Goal: Task Accomplishment & Management: Complete application form

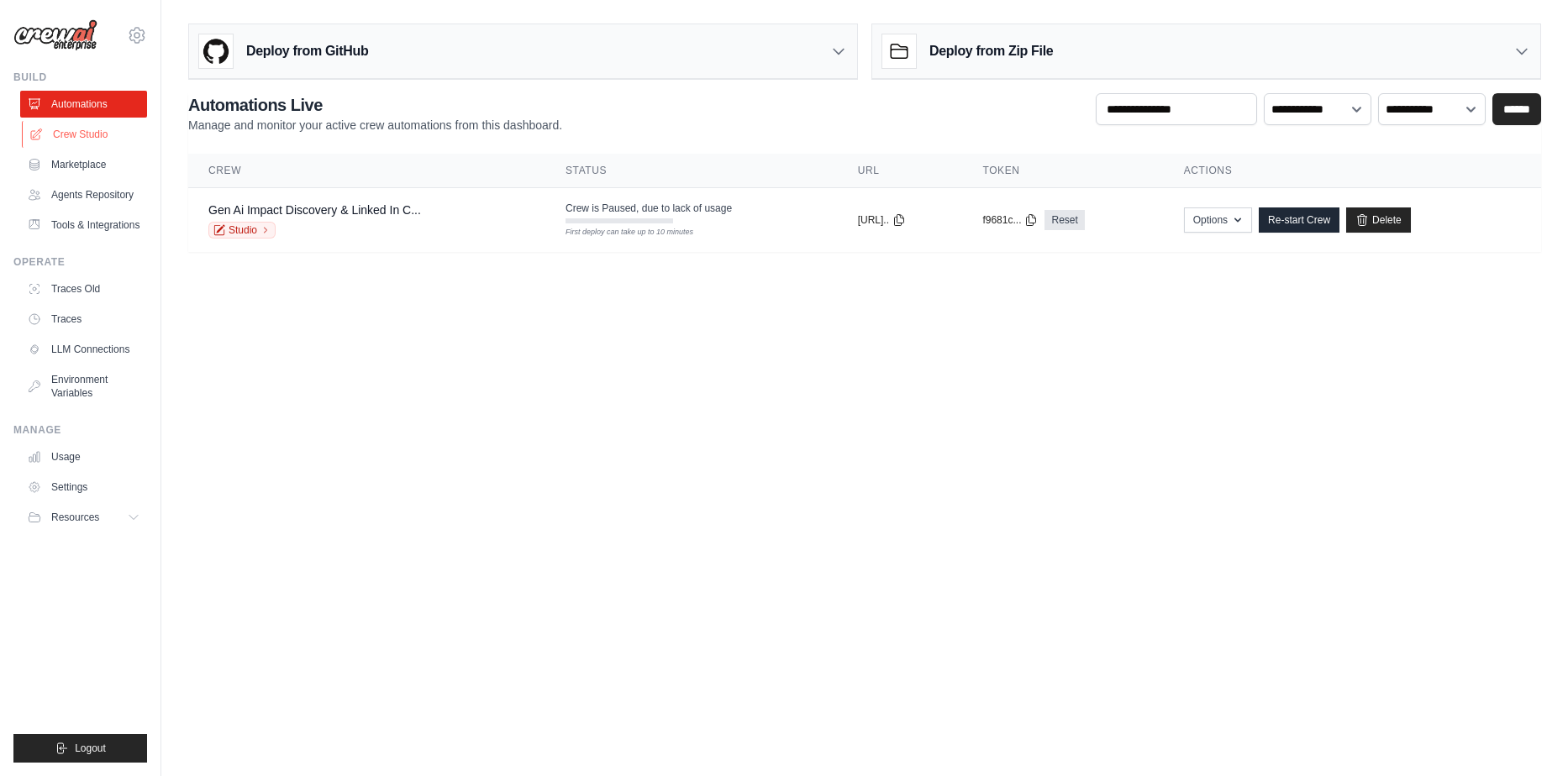
click at [108, 134] on link "Crew Studio" at bounding box center [85, 134] width 127 height 27
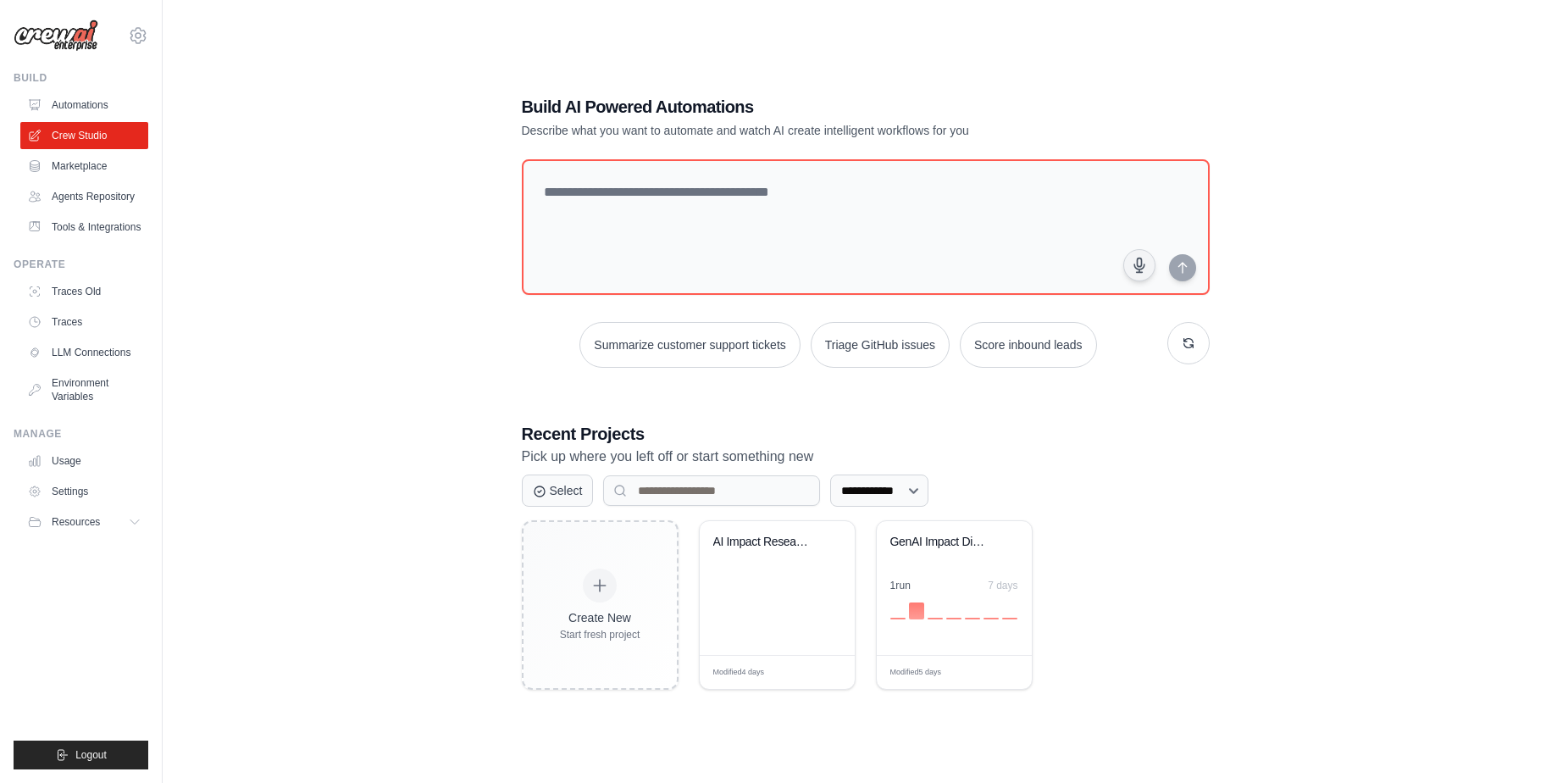
scroll to position [34, 0]
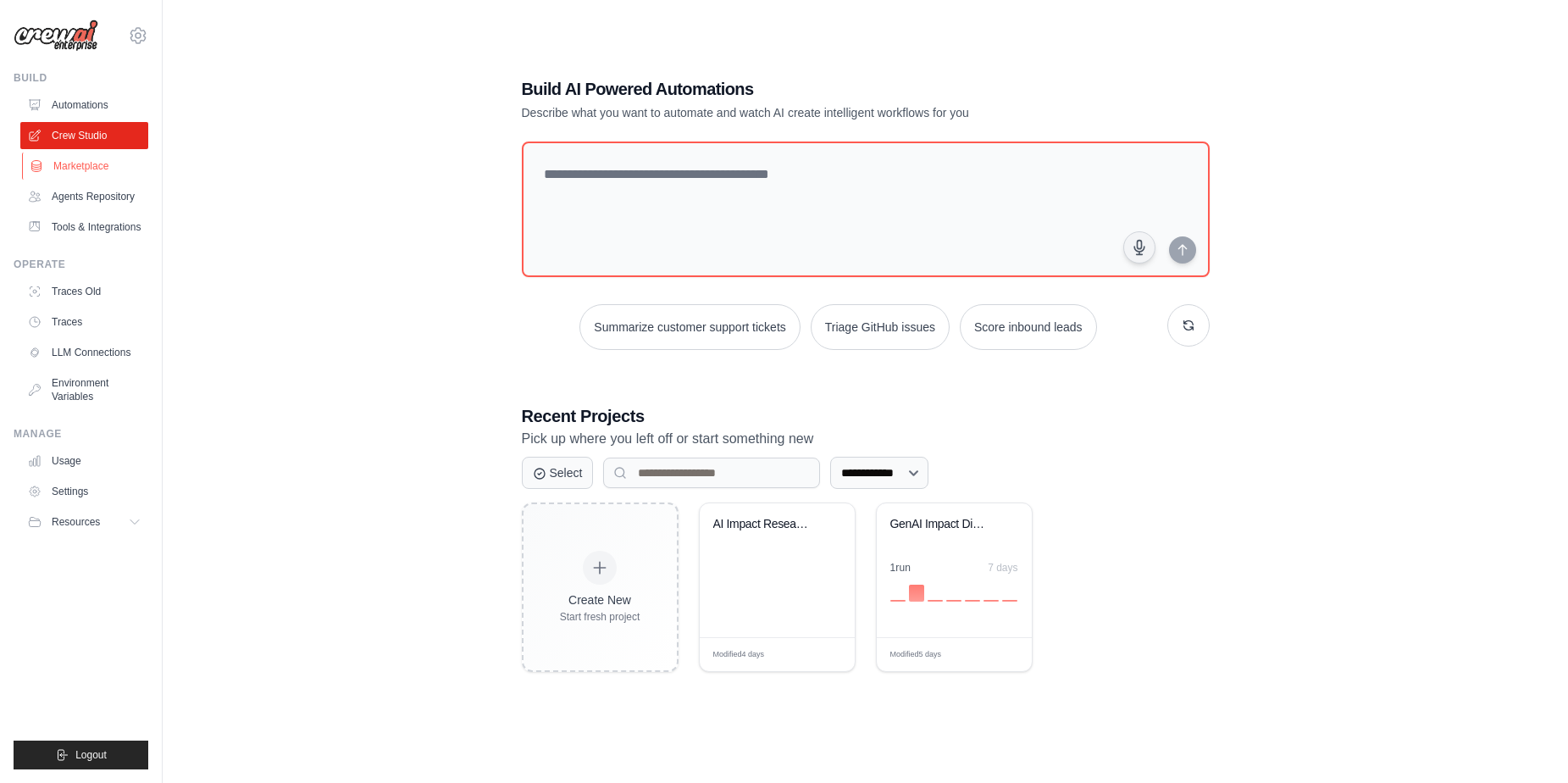
click at [95, 168] on link "Marketplace" at bounding box center [86, 166] width 128 height 27
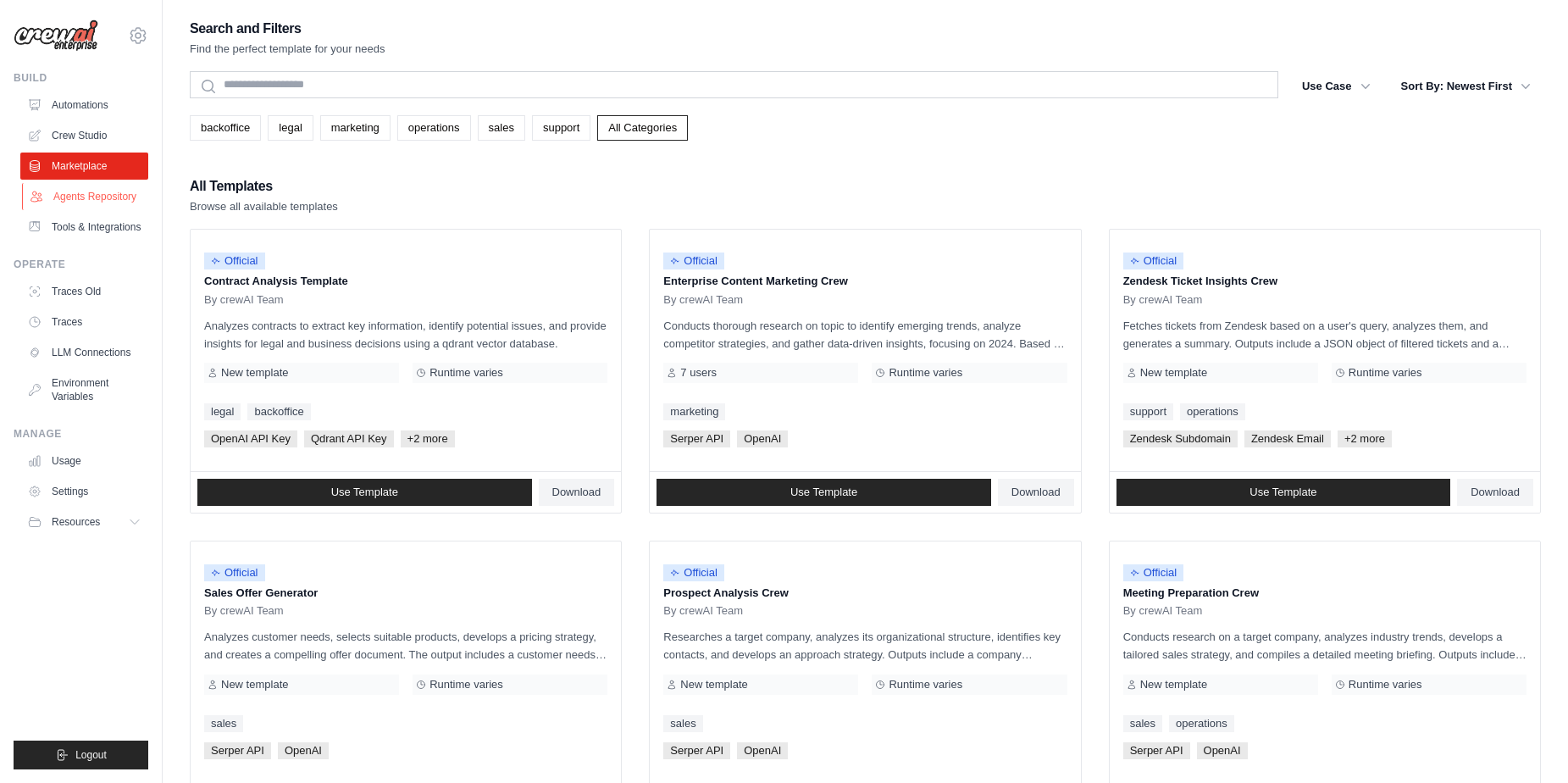
click at [112, 196] on link "Agents Repository" at bounding box center [86, 196] width 128 height 27
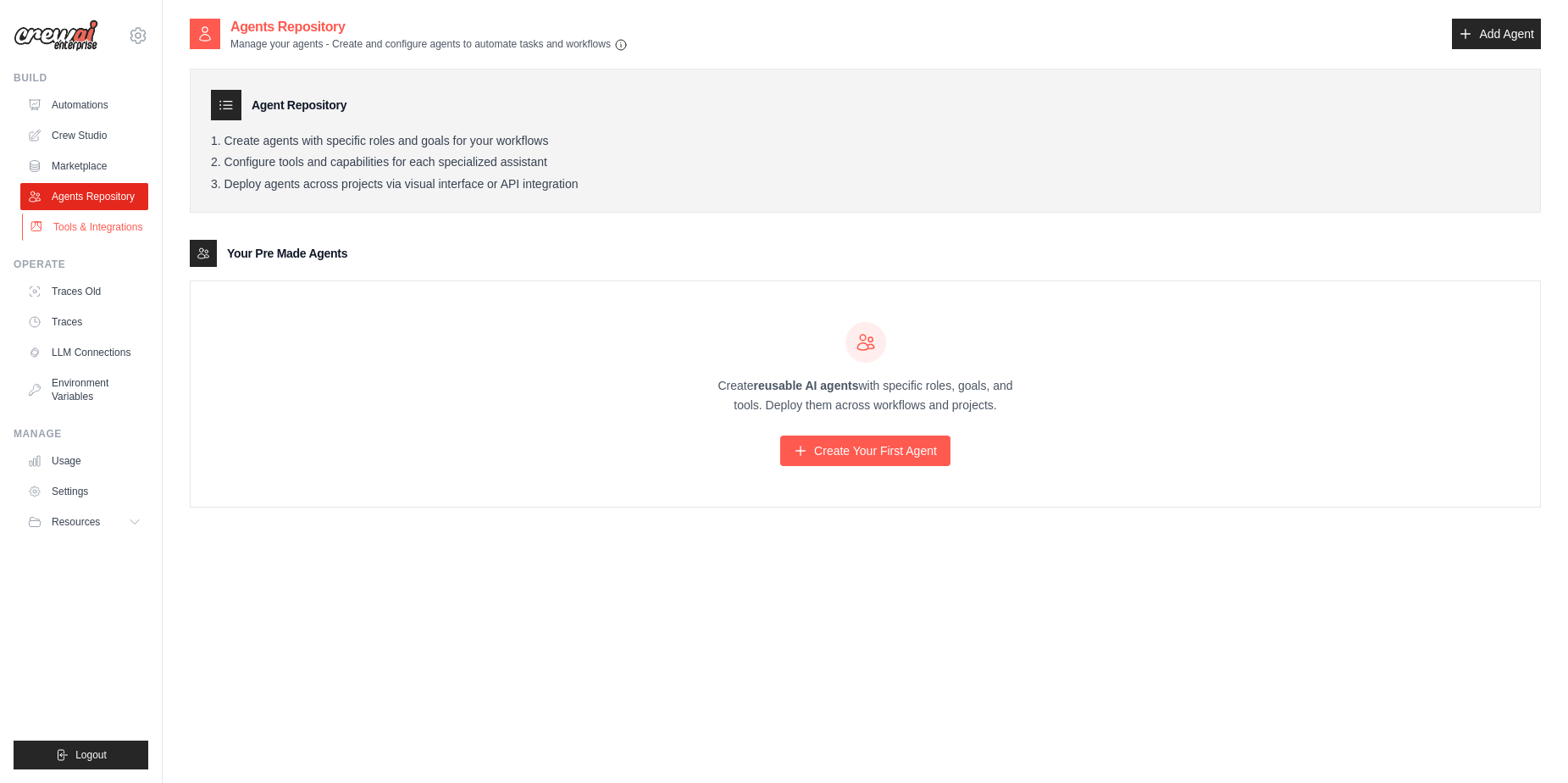
click at [108, 230] on link "Tools & Integrations" at bounding box center [86, 226] width 128 height 27
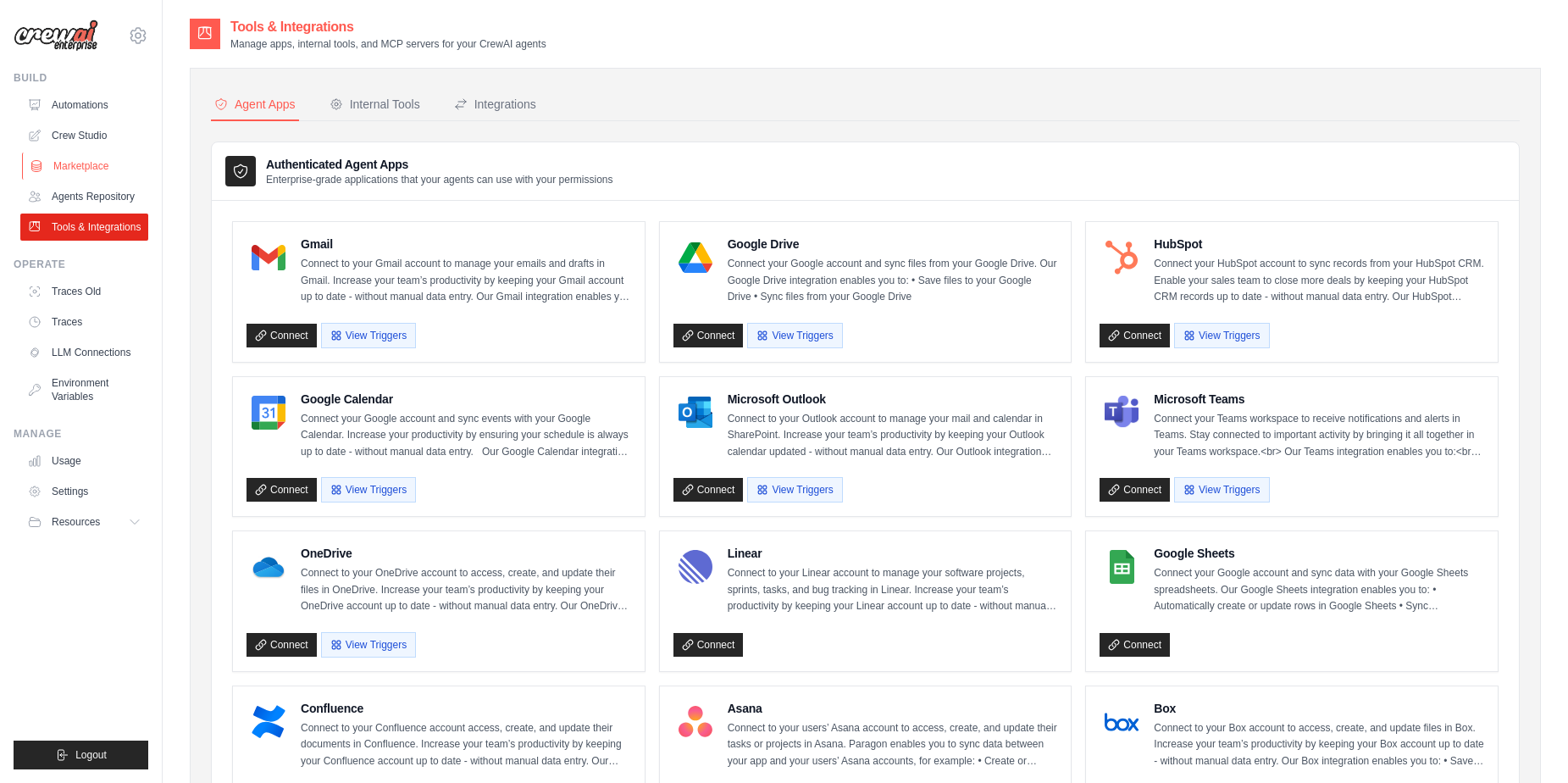
click at [100, 171] on link "Marketplace" at bounding box center [86, 166] width 128 height 27
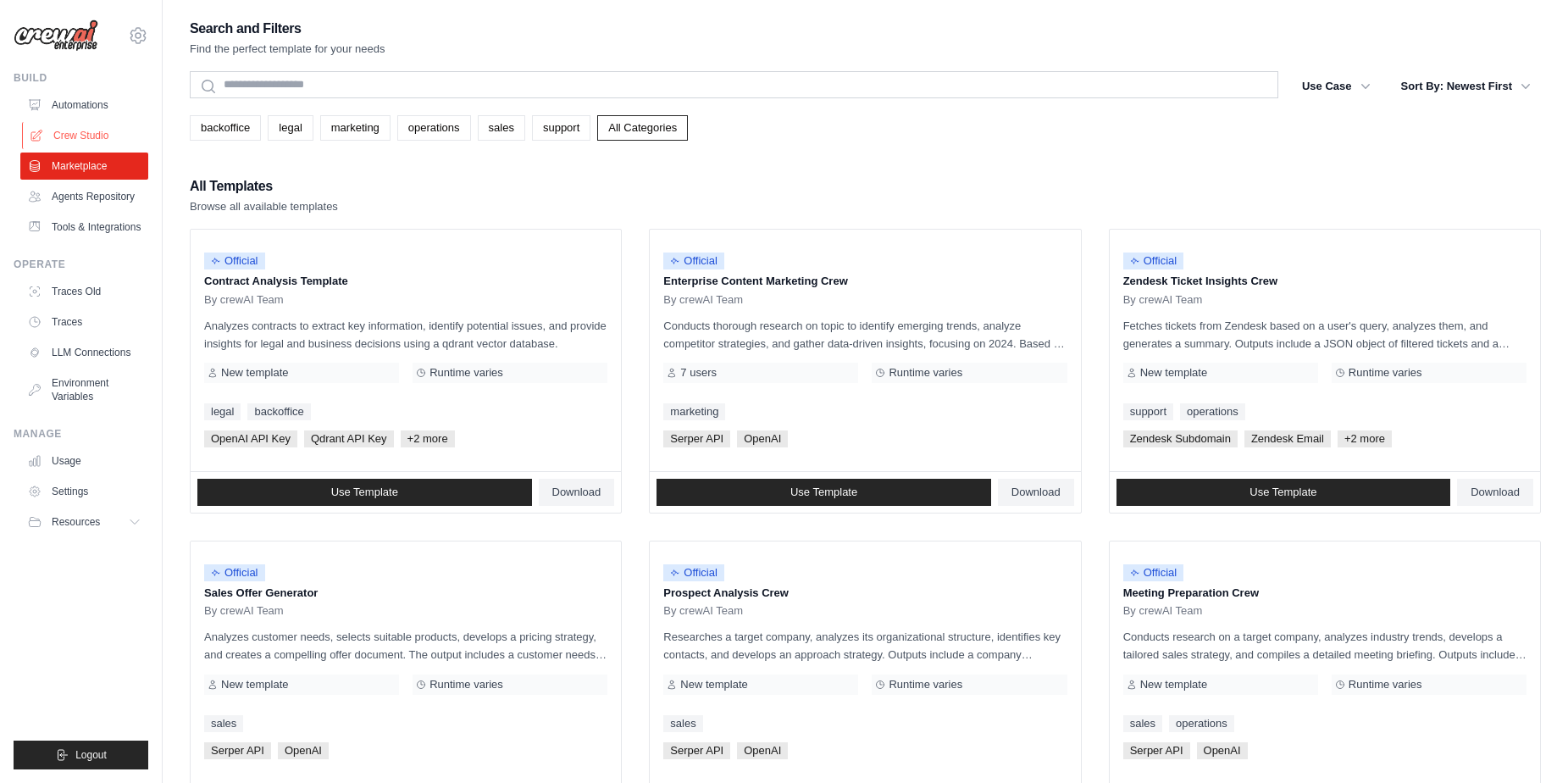
click at [91, 130] on link "Crew Studio" at bounding box center [86, 135] width 128 height 27
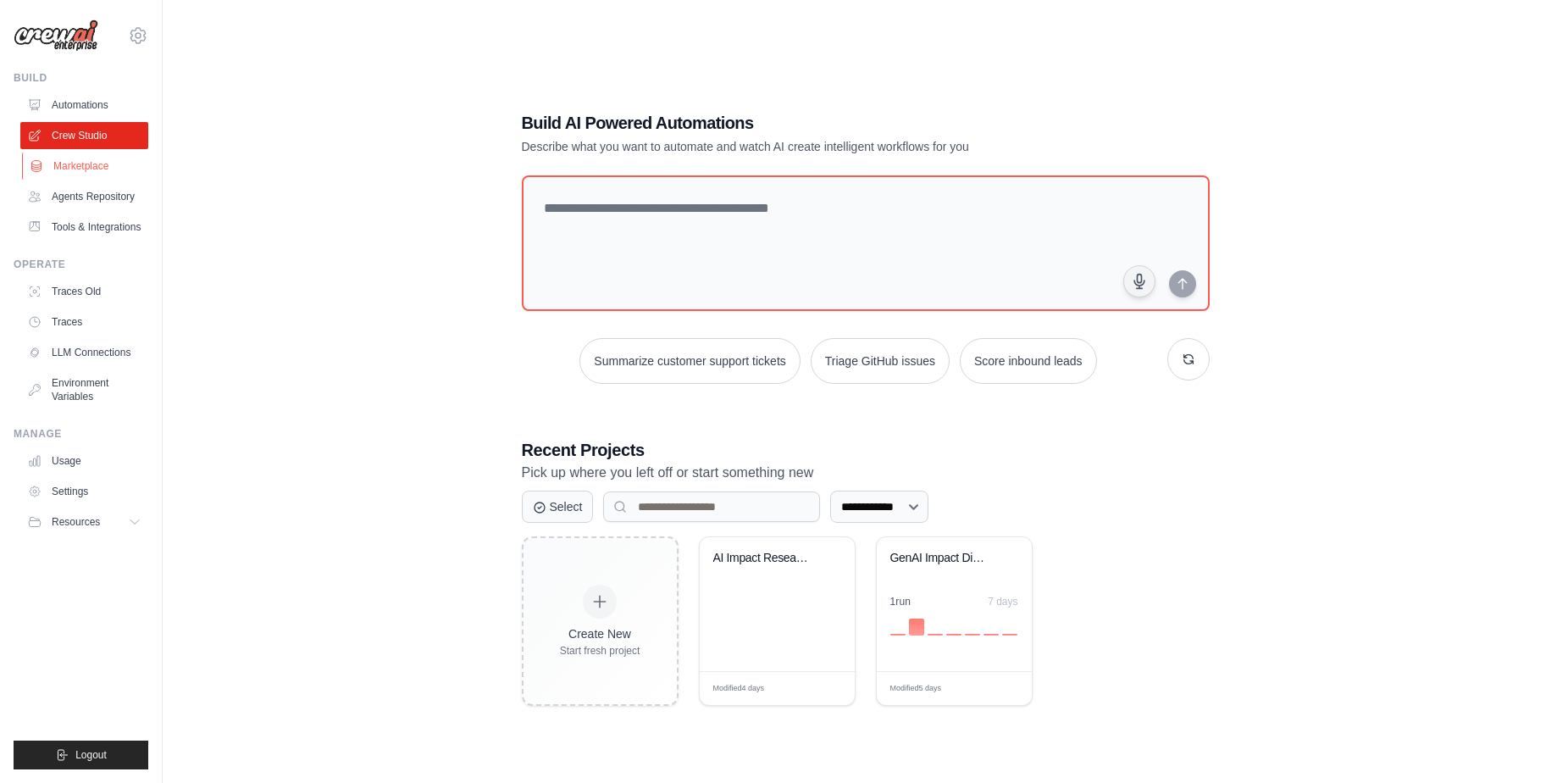
click at [86, 163] on link "Marketplace" at bounding box center [86, 166] width 128 height 27
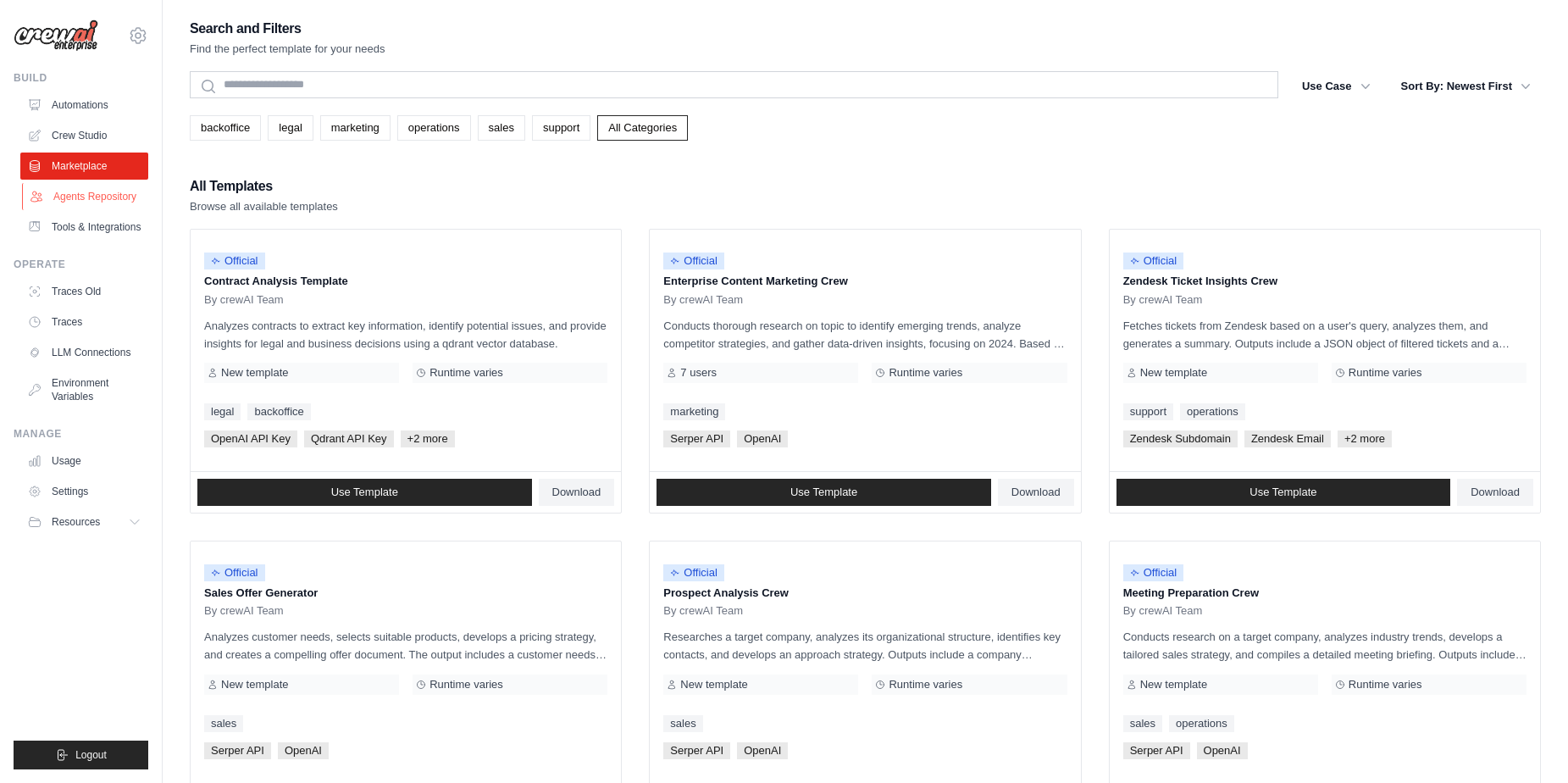
click at [109, 195] on link "Agents Repository" at bounding box center [86, 196] width 128 height 27
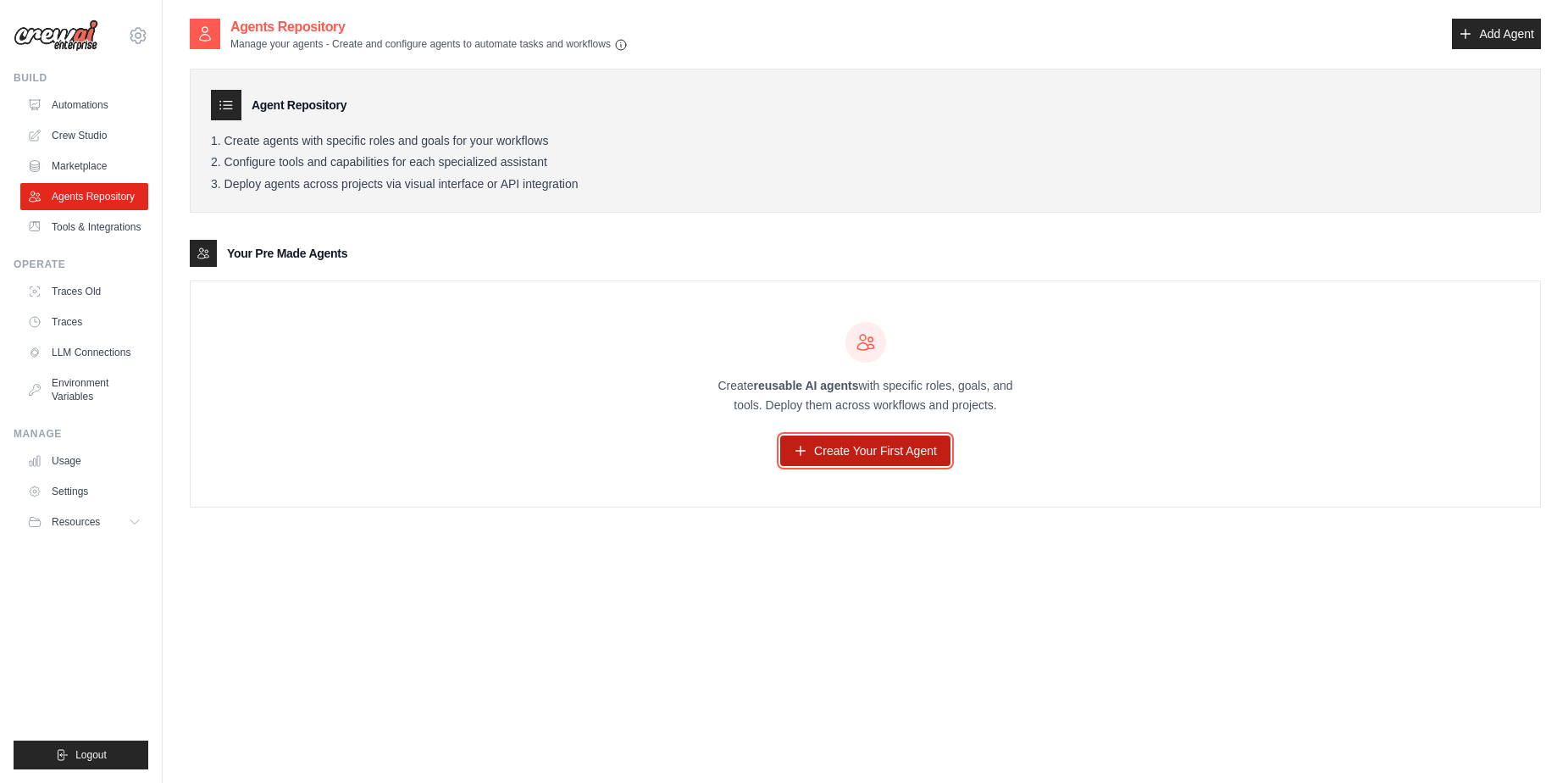
click at [885, 451] on link "Create Your First Agent" at bounding box center [866, 451] width 170 height 31
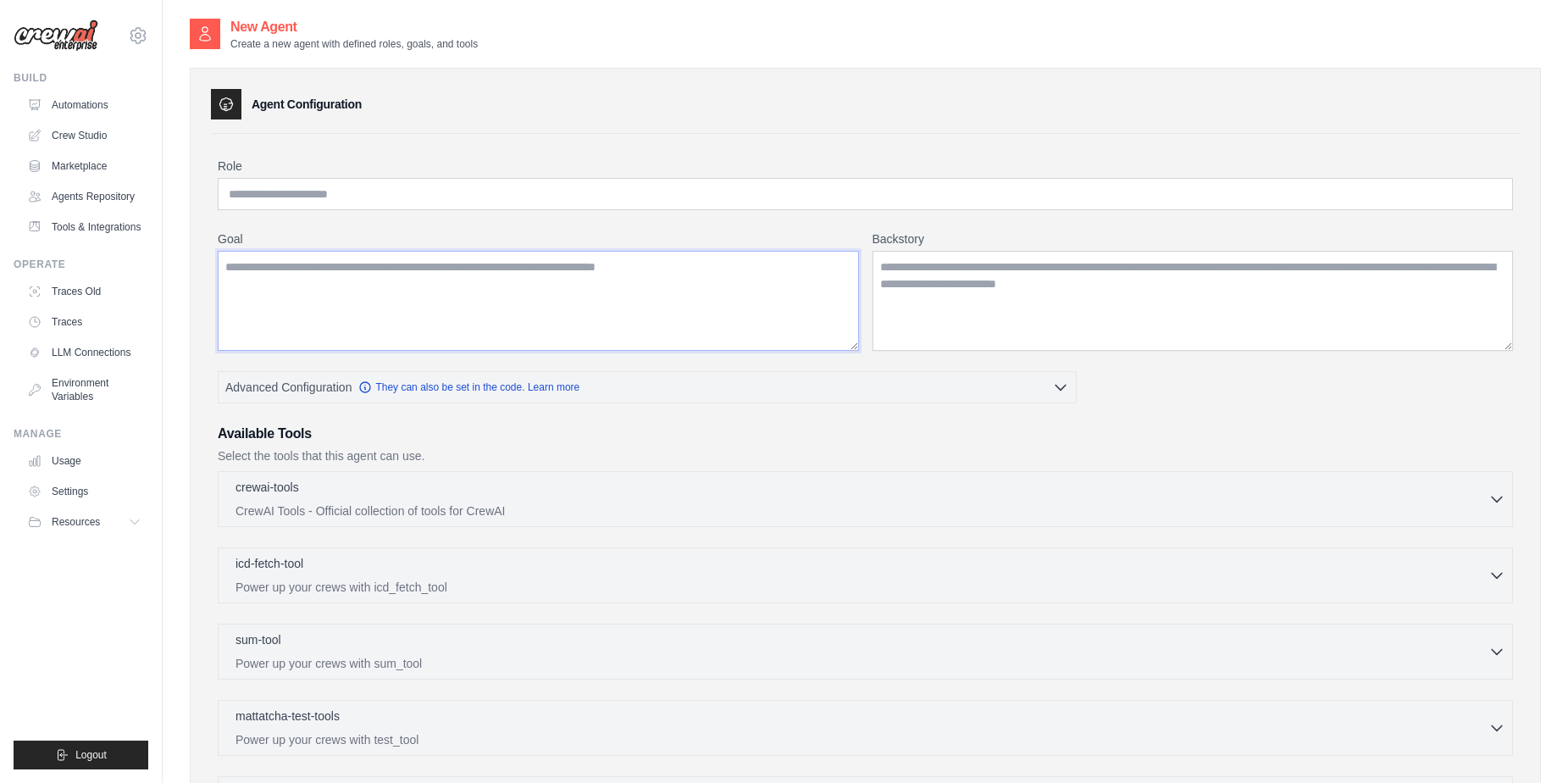
click at [401, 299] on textarea "Goal" at bounding box center [539, 300] width 641 height 100
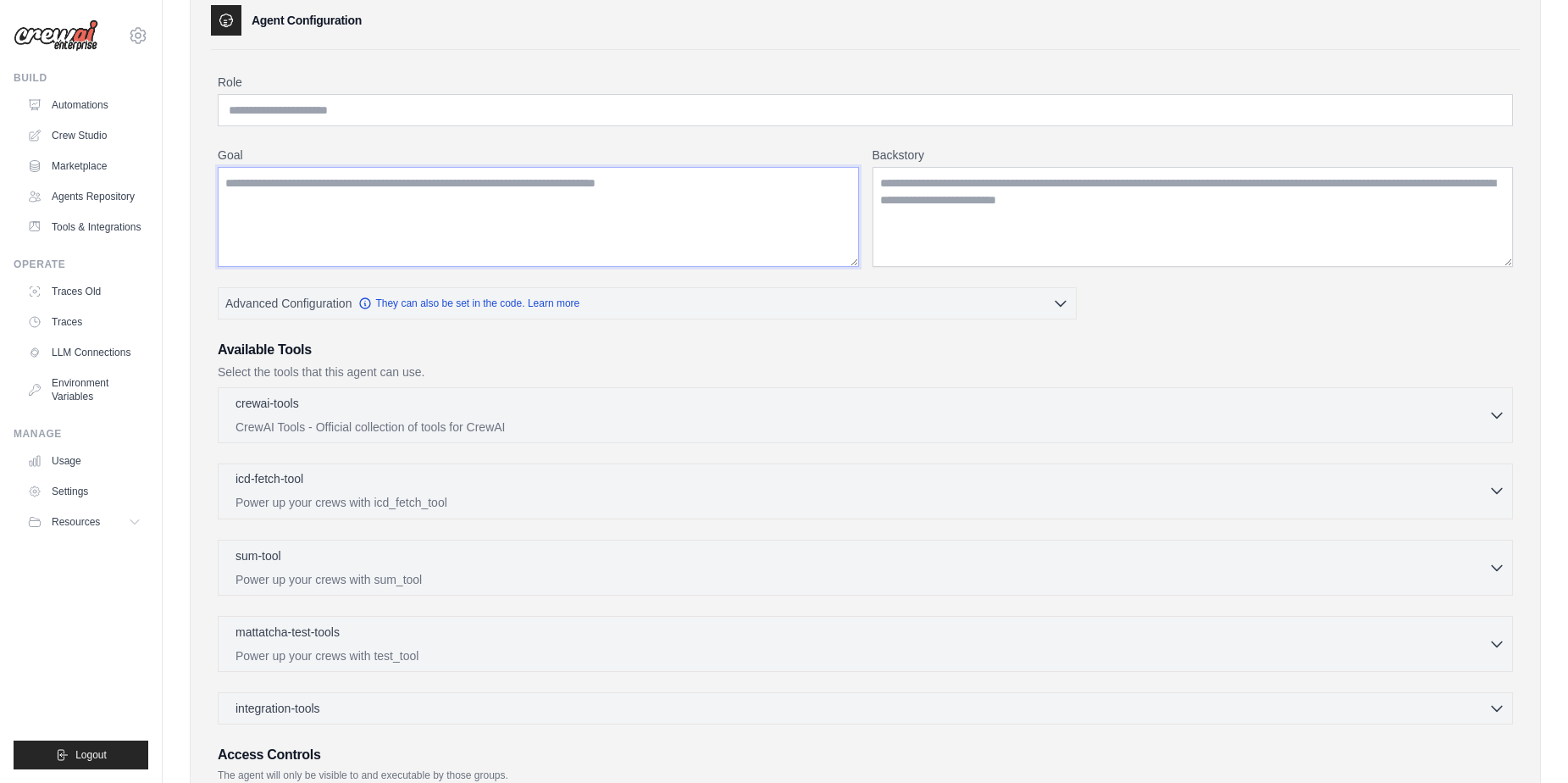
scroll to position [85, 0]
click at [1495, 411] on icon "button" at bounding box center [1497, 413] width 17 height 17
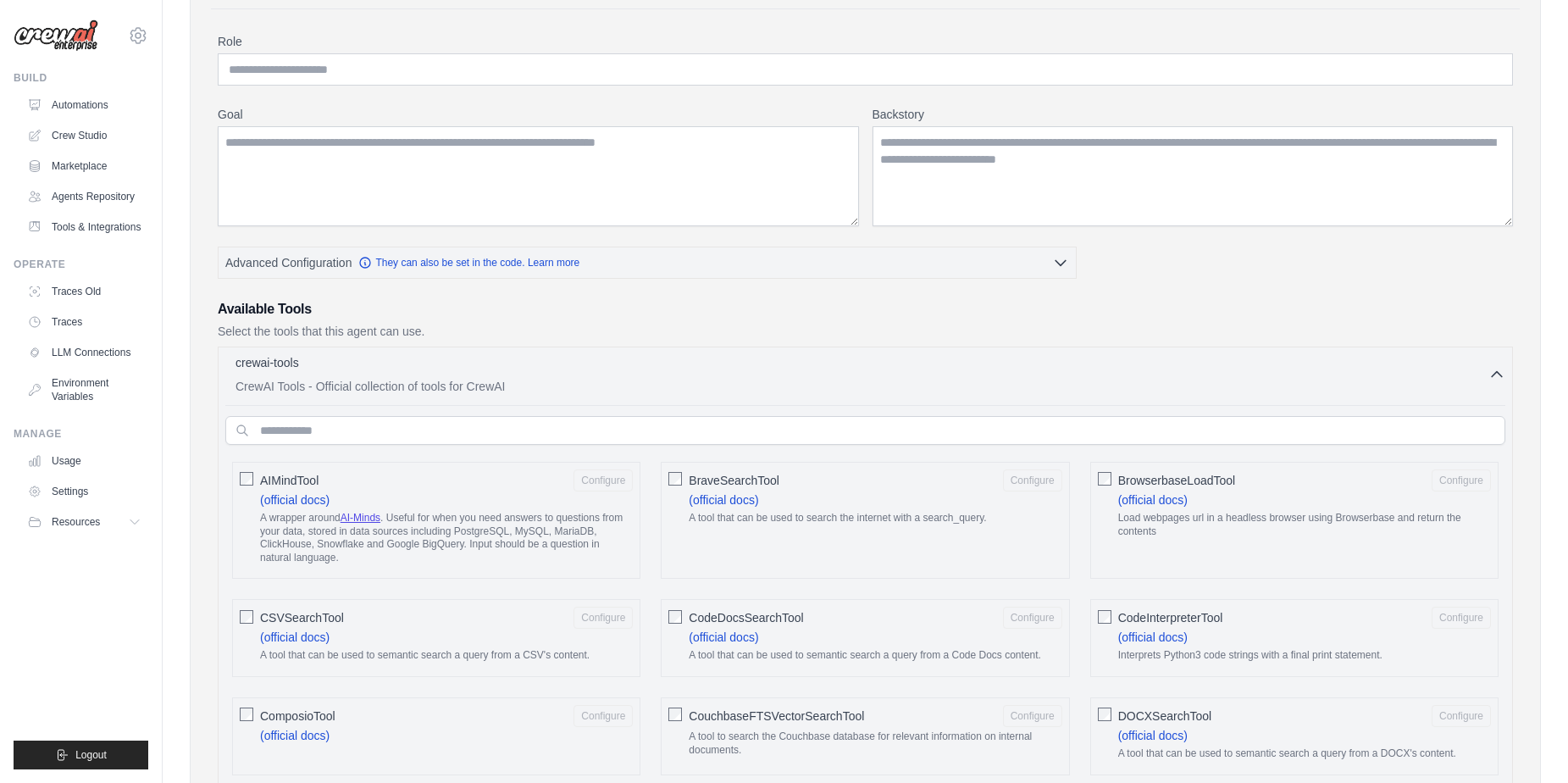
scroll to position [113, 0]
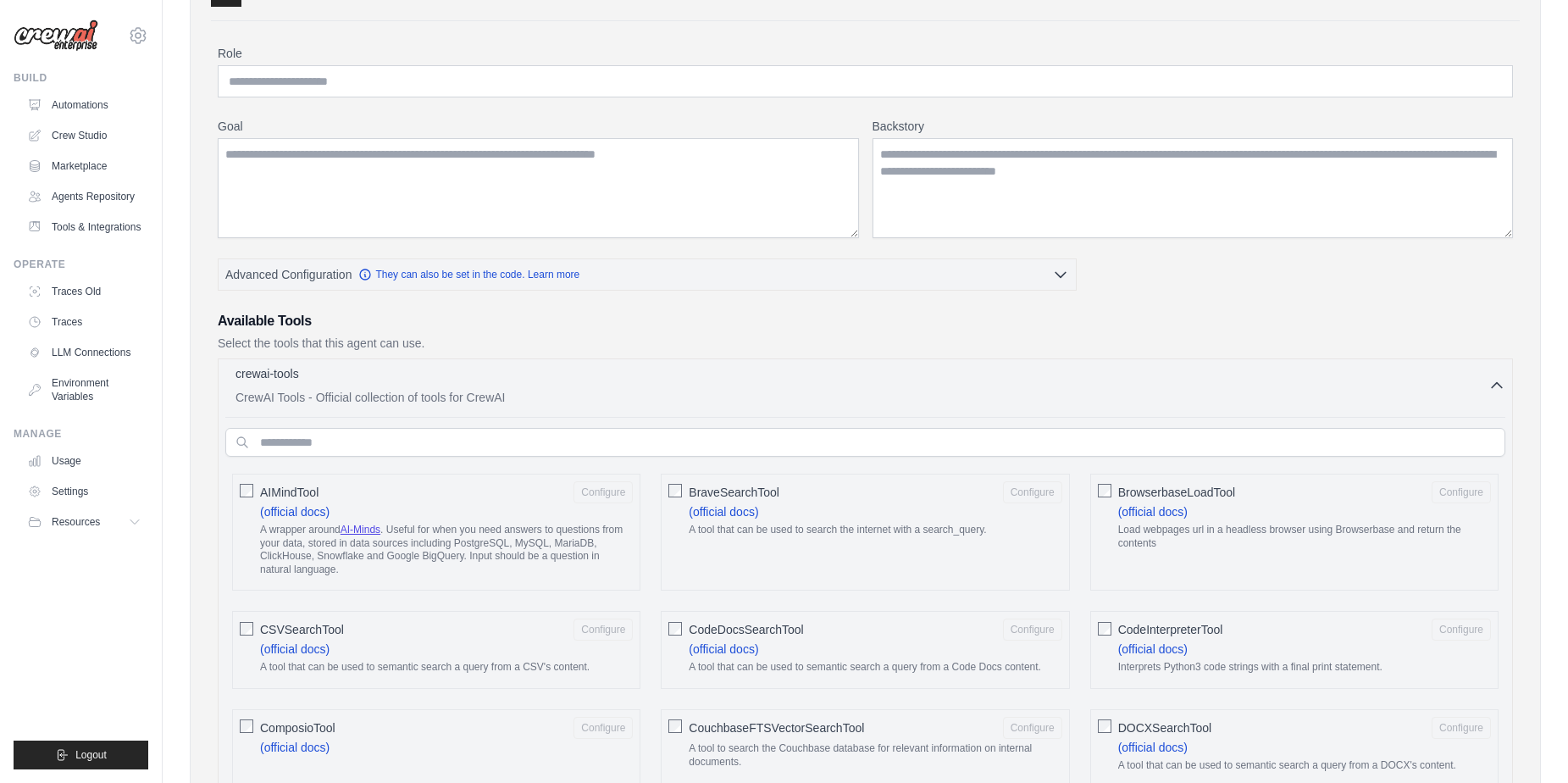
click at [1501, 386] on icon "button" at bounding box center [1497, 385] width 10 height 5
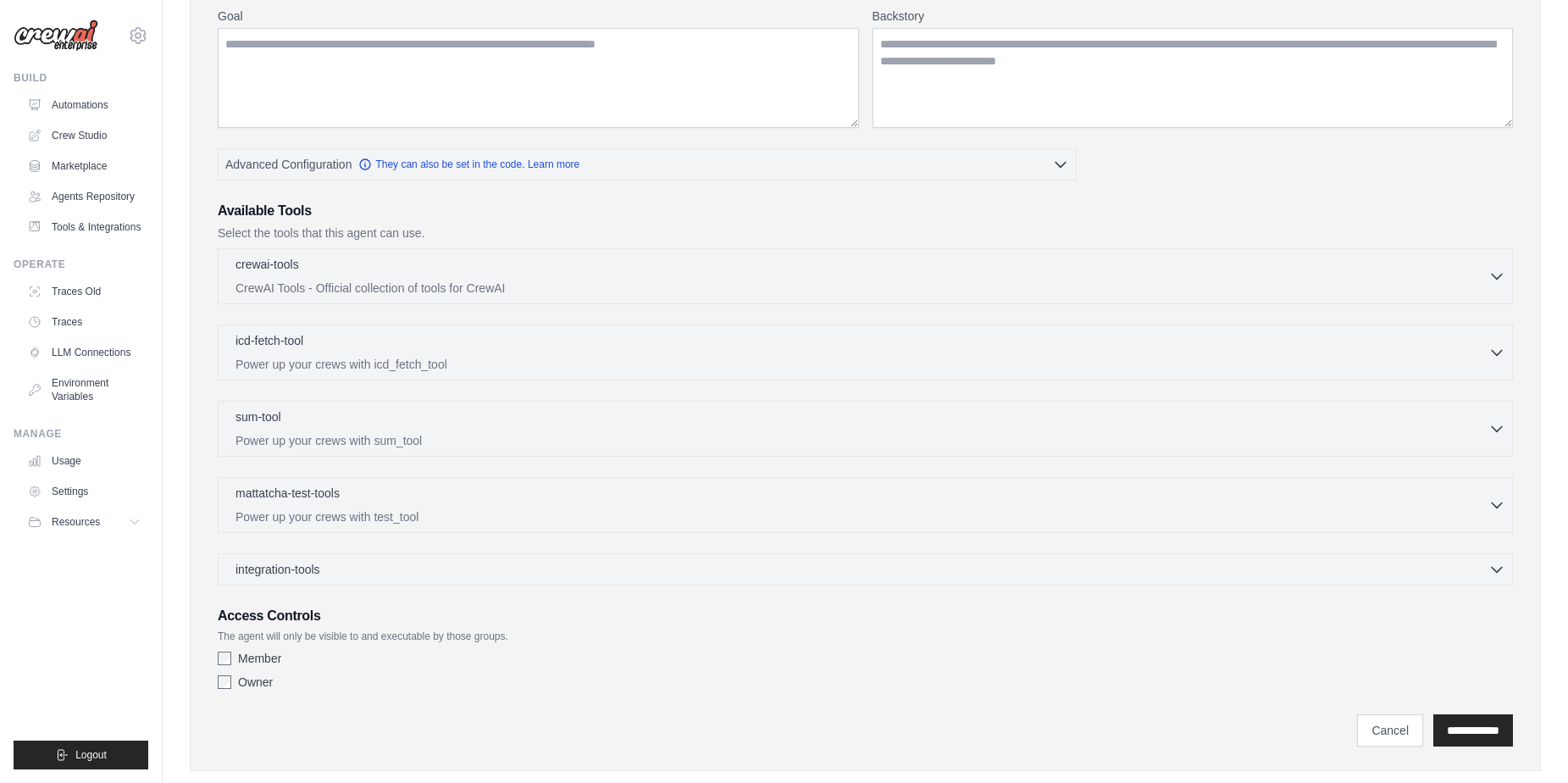
scroll to position [226, 0]
click at [1500, 565] on icon "button" at bounding box center [1497, 566] width 10 height 5
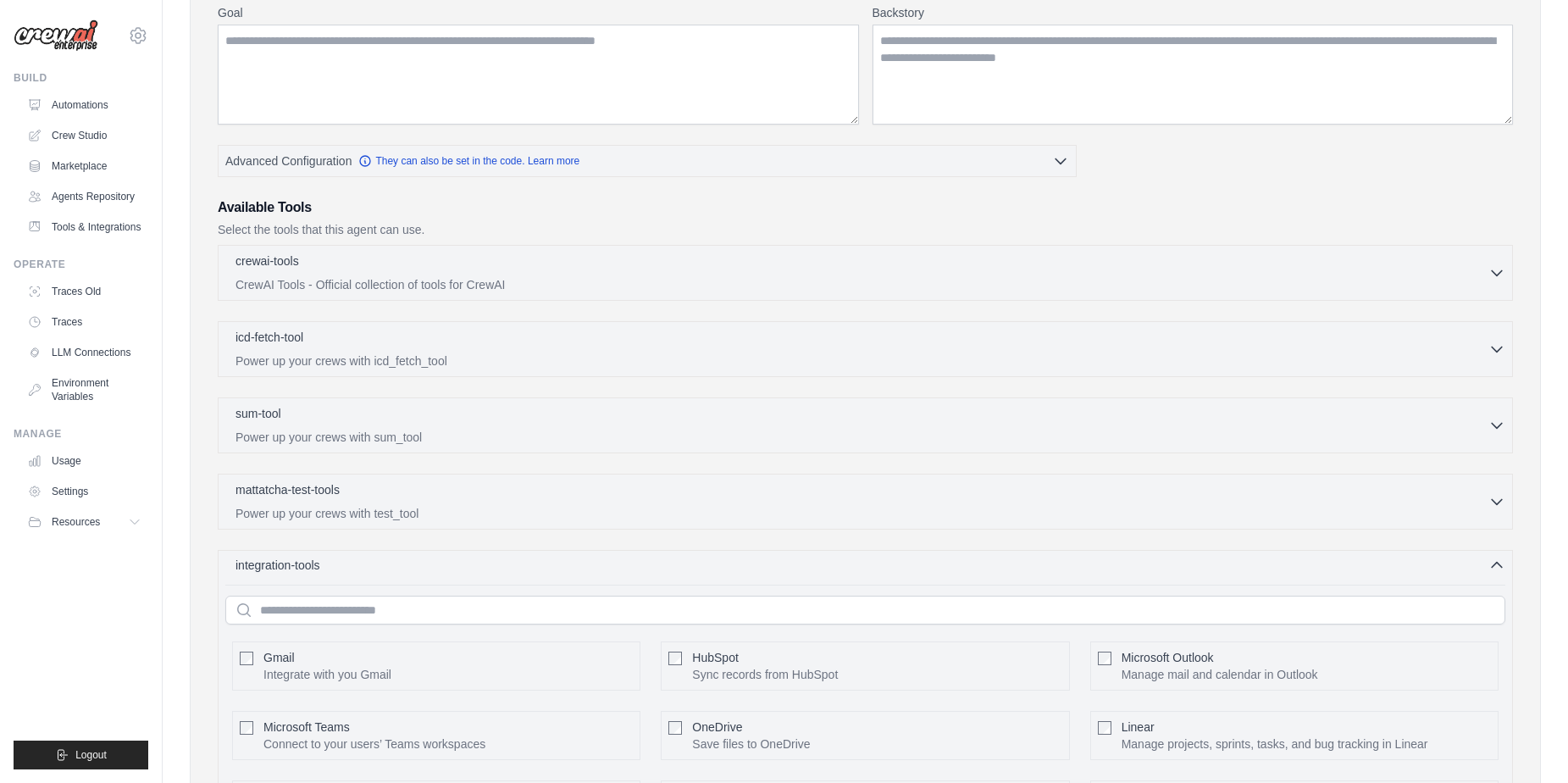
click at [1503, 565] on icon "button" at bounding box center [1497, 565] width 17 height 17
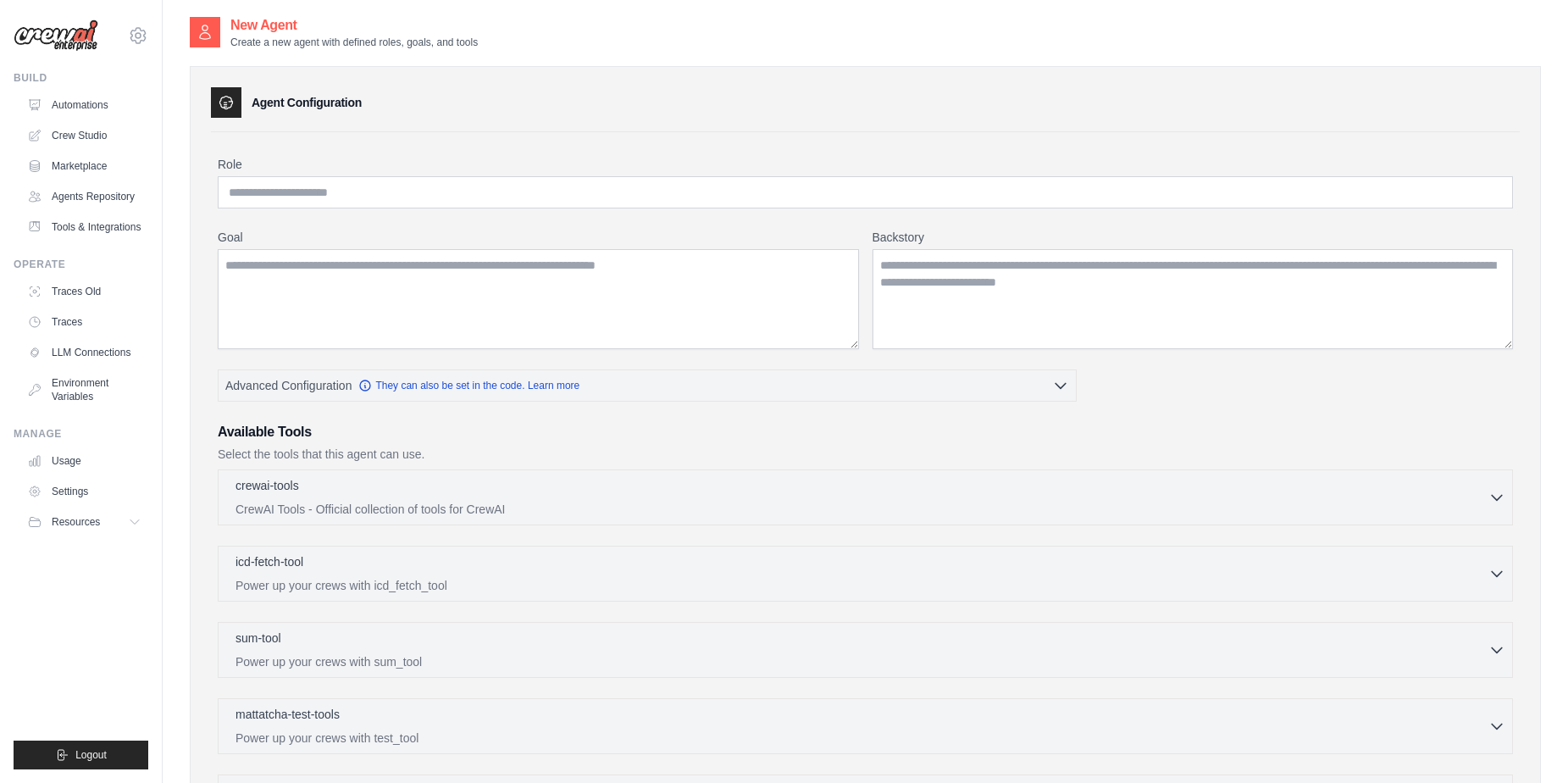
scroll to position [0, 0]
